Goal: Book appointment/travel/reservation

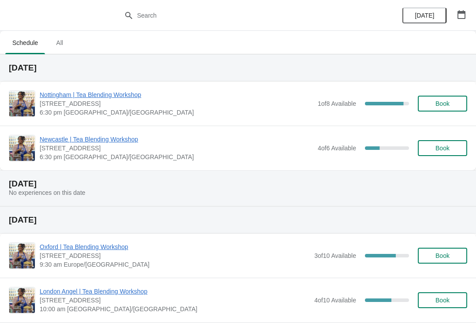
click at [463, 18] on icon "button" at bounding box center [461, 14] width 9 height 9
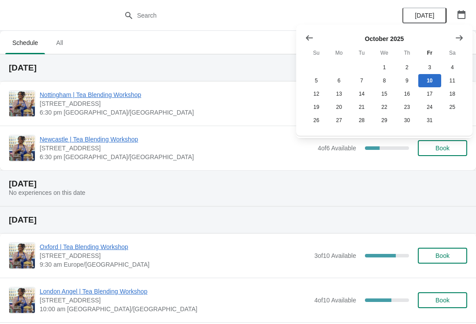
click at [457, 42] on icon "Show next month, November 2025" at bounding box center [459, 38] width 9 height 9
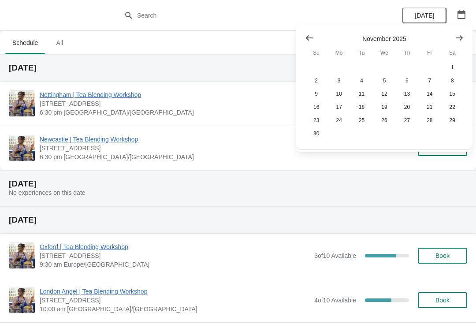
click at [463, 33] on button "Show next month, December 2025" at bounding box center [460, 38] width 16 height 16
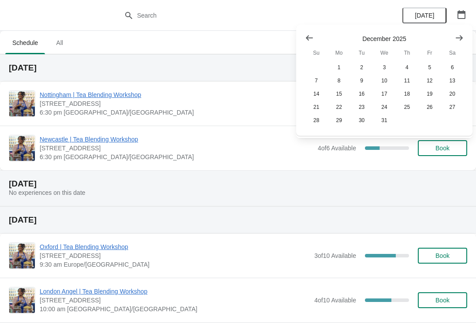
click at [457, 37] on icon "Show next month, January 2026" at bounding box center [459, 38] width 9 height 9
click at [458, 37] on icon "Show next month, February 2026" at bounding box center [459, 37] width 7 height 5
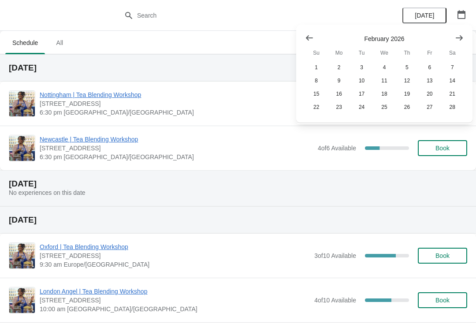
click at [467, 35] on button "Show next month, March 2026" at bounding box center [460, 38] width 16 height 16
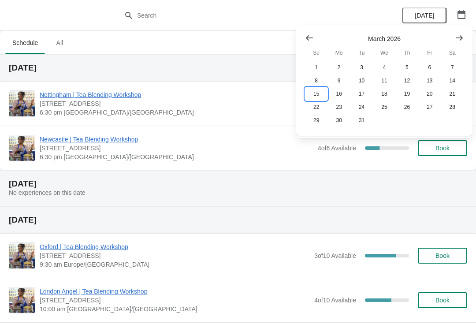
click at [315, 96] on button "15" at bounding box center [316, 93] width 22 height 13
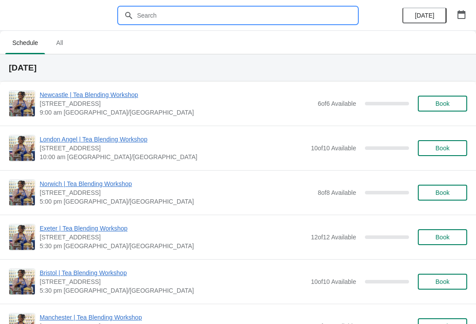
click at [248, 20] on input "text" at bounding box center [247, 15] width 220 height 16
type input "[GEOGRAPHIC_DATA]"
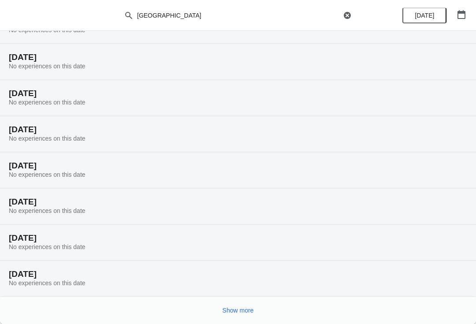
scroll to position [47, 0]
click at [242, 307] on span "Show more" at bounding box center [238, 310] width 31 height 7
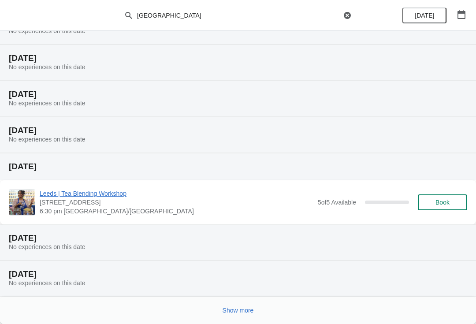
scroll to position [407, 0]
click at [237, 310] on span "Show more" at bounding box center [238, 310] width 31 height 7
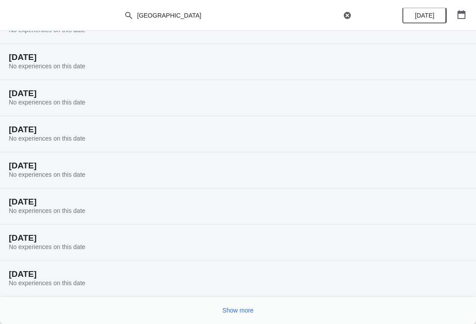
scroll to position [696, 0]
click at [257, 306] on button "Show more" at bounding box center [238, 310] width 38 height 16
click at [248, 309] on span "Show more" at bounding box center [238, 310] width 31 height 7
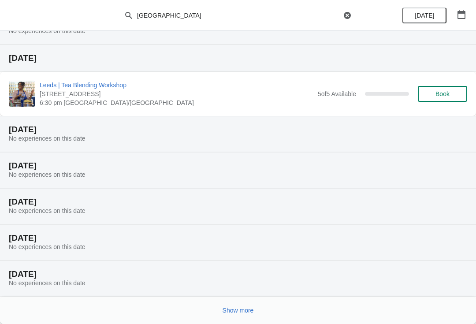
scroll to position [1310, 0]
click at [242, 307] on span "Show more" at bounding box center [238, 310] width 31 height 7
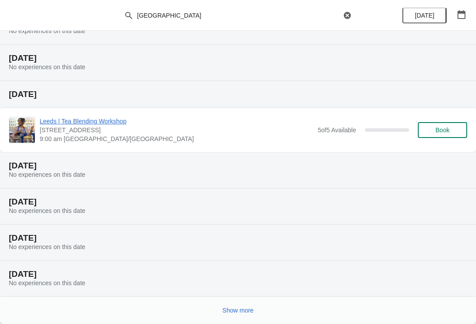
scroll to position [1634, 0]
click at [250, 309] on span "Show more" at bounding box center [238, 310] width 31 height 7
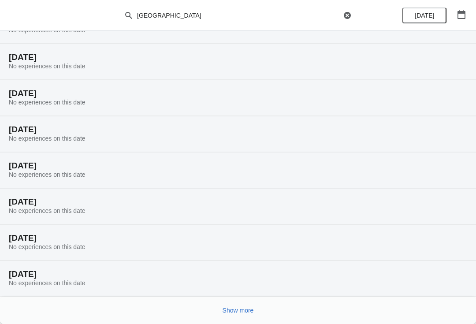
scroll to position [1923, 0]
click at [241, 313] on span "Show more" at bounding box center [238, 310] width 31 height 7
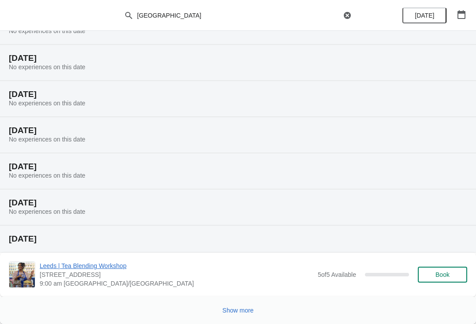
scroll to position [2248, 0]
